Goal: Find specific page/section: Find specific page/section

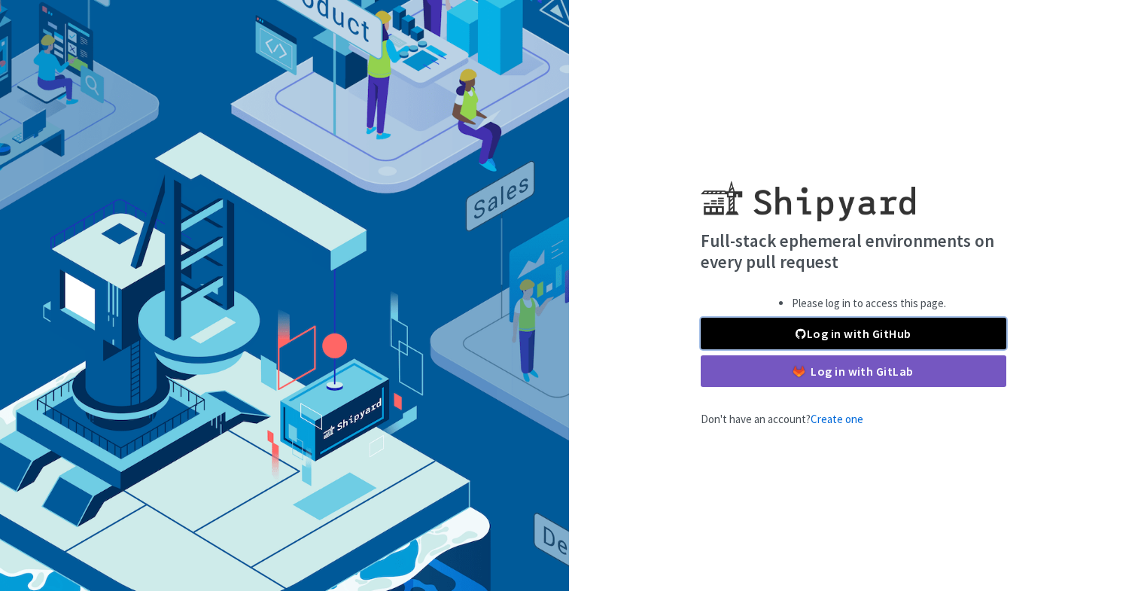
click at [745, 327] on link "Log in with GitHub" at bounding box center [853, 334] width 305 height 32
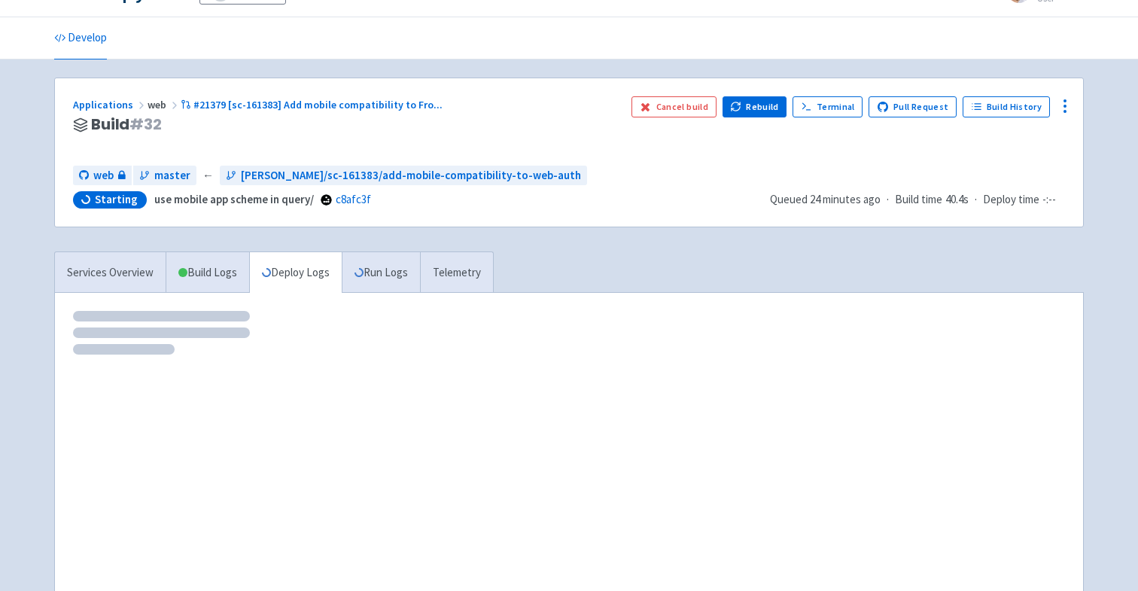
scroll to position [36, 0]
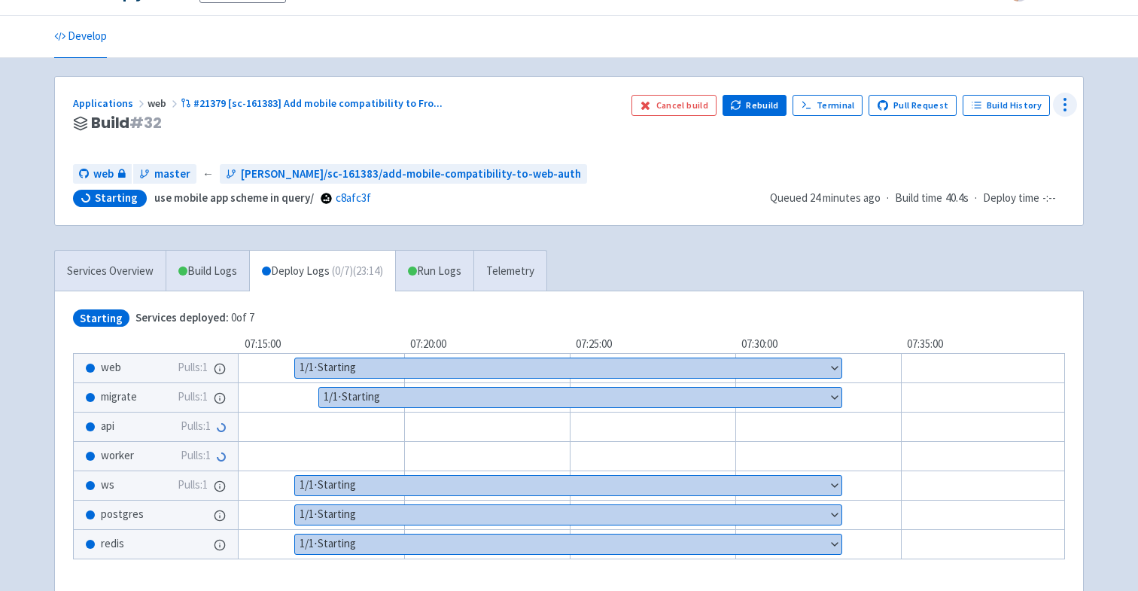
click at [1060, 105] on icon at bounding box center [1065, 105] width 18 height 18
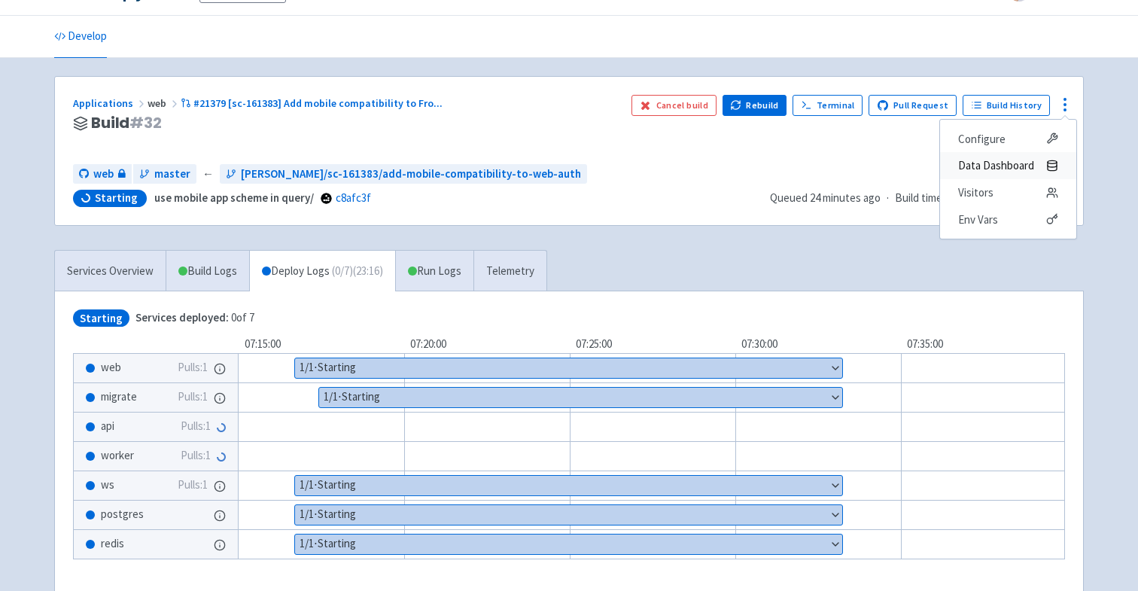
click at [1023, 160] on span "Data Dashboard" at bounding box center [996, 165] width 76 height 21
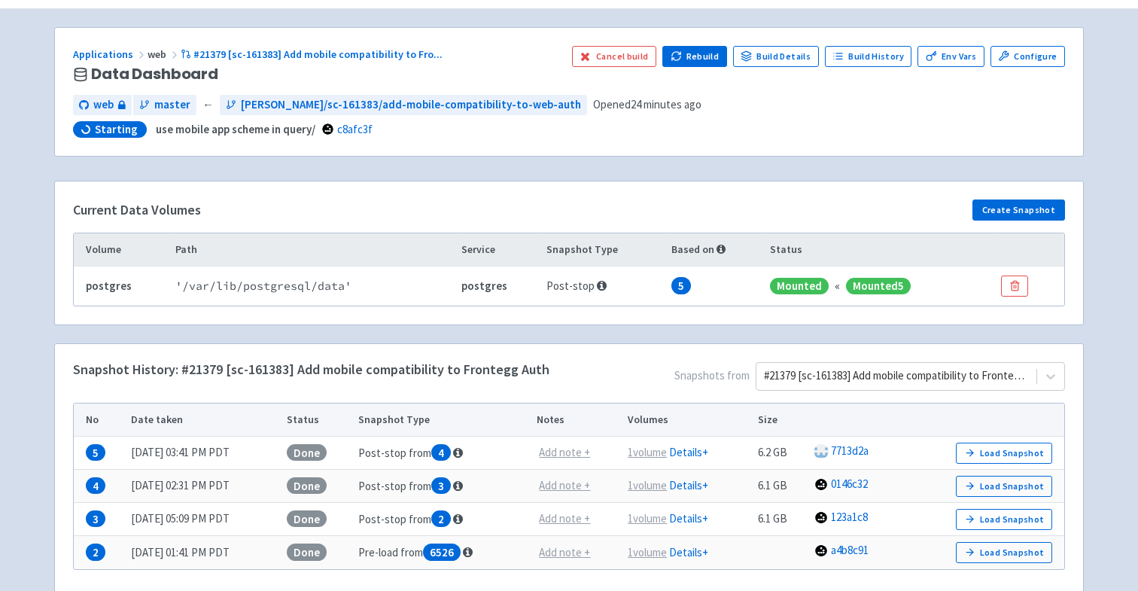
scroll to position [73, 0]
